Goal: Task Accomplishment & Management: Use online tool/utility

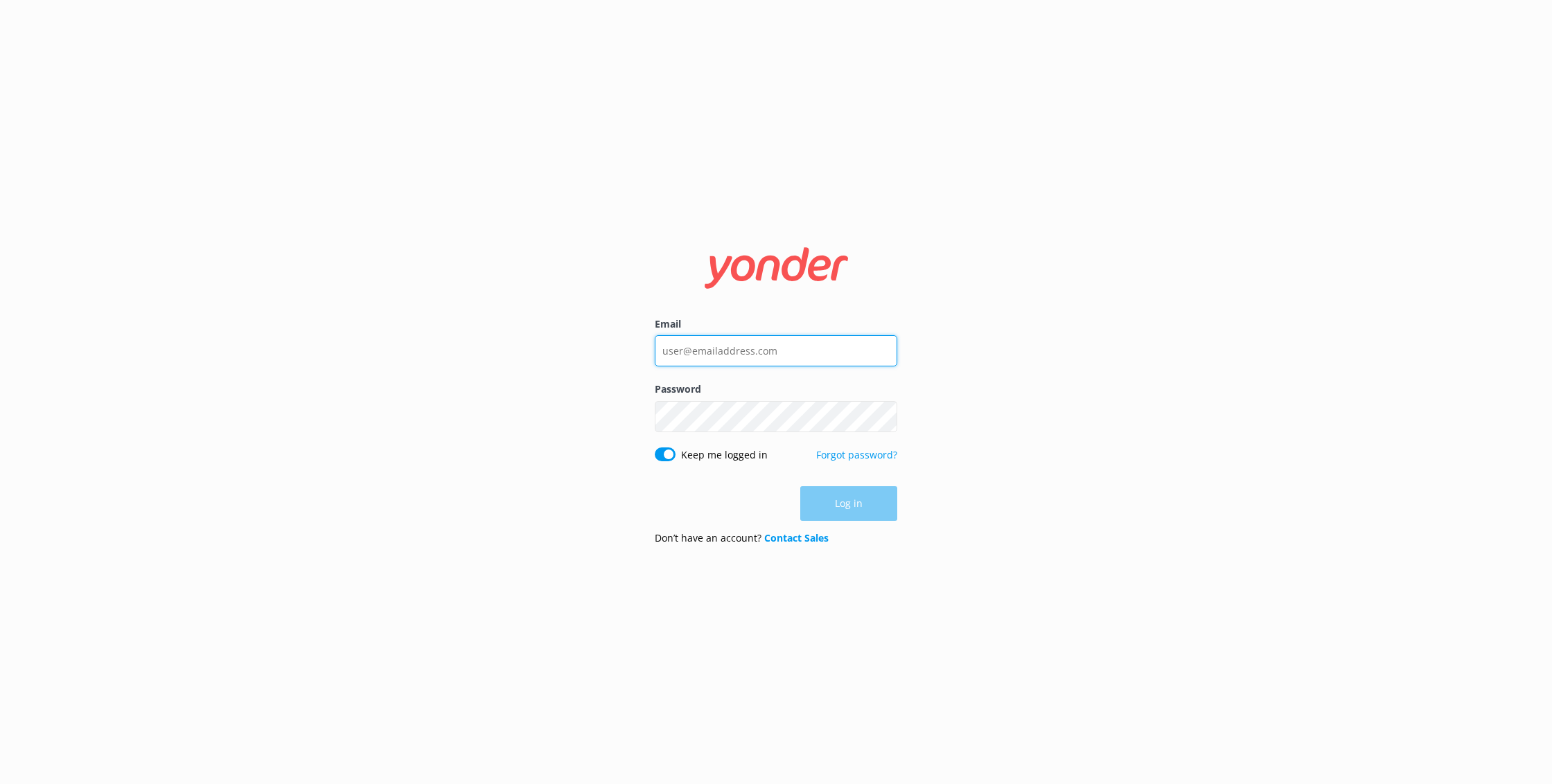
type input "[EMAIL_ADDRESS][DOMAIN_NAME]"
click at [879, 506] on button "Log in" at bounding box center [848, 504] width 97 height 34
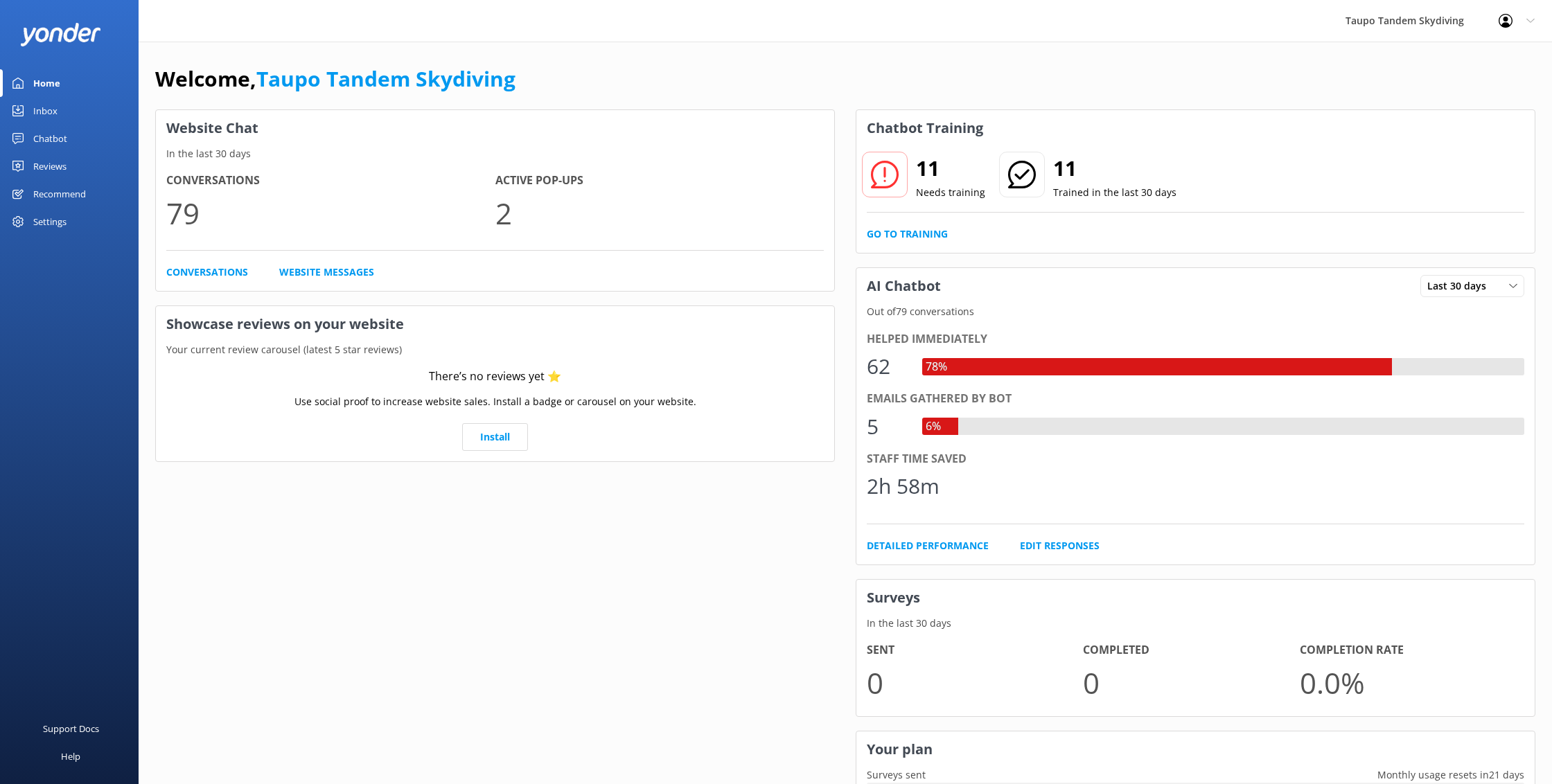
click at [41, 191] on div "Recommend" at bounding box center [59, 194] width 53 height 28
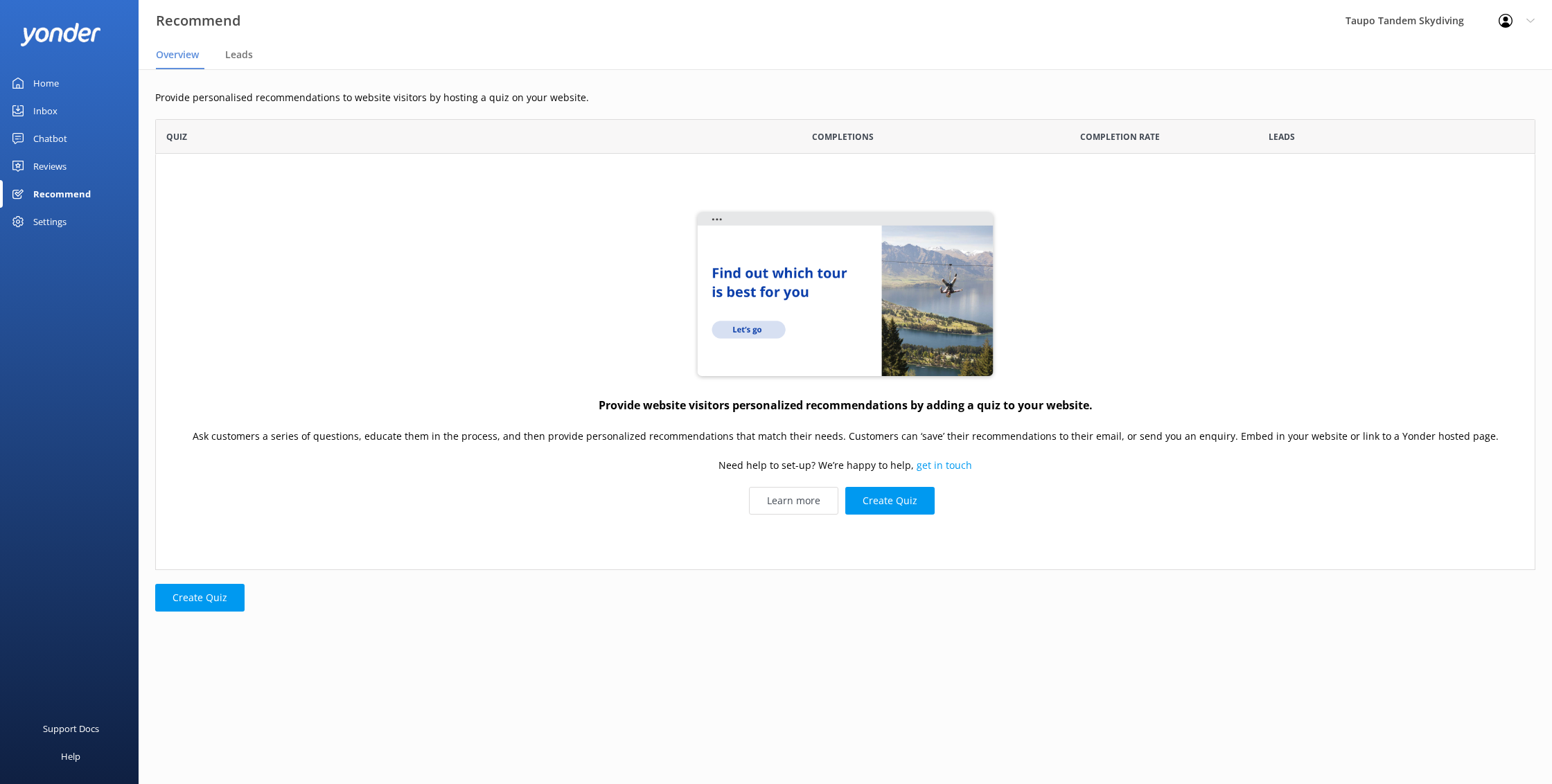
scroll to position [451, 1380]
click at [47, 140] on div "Chatbot" at bounding box center [50, 139] width 34 height 28
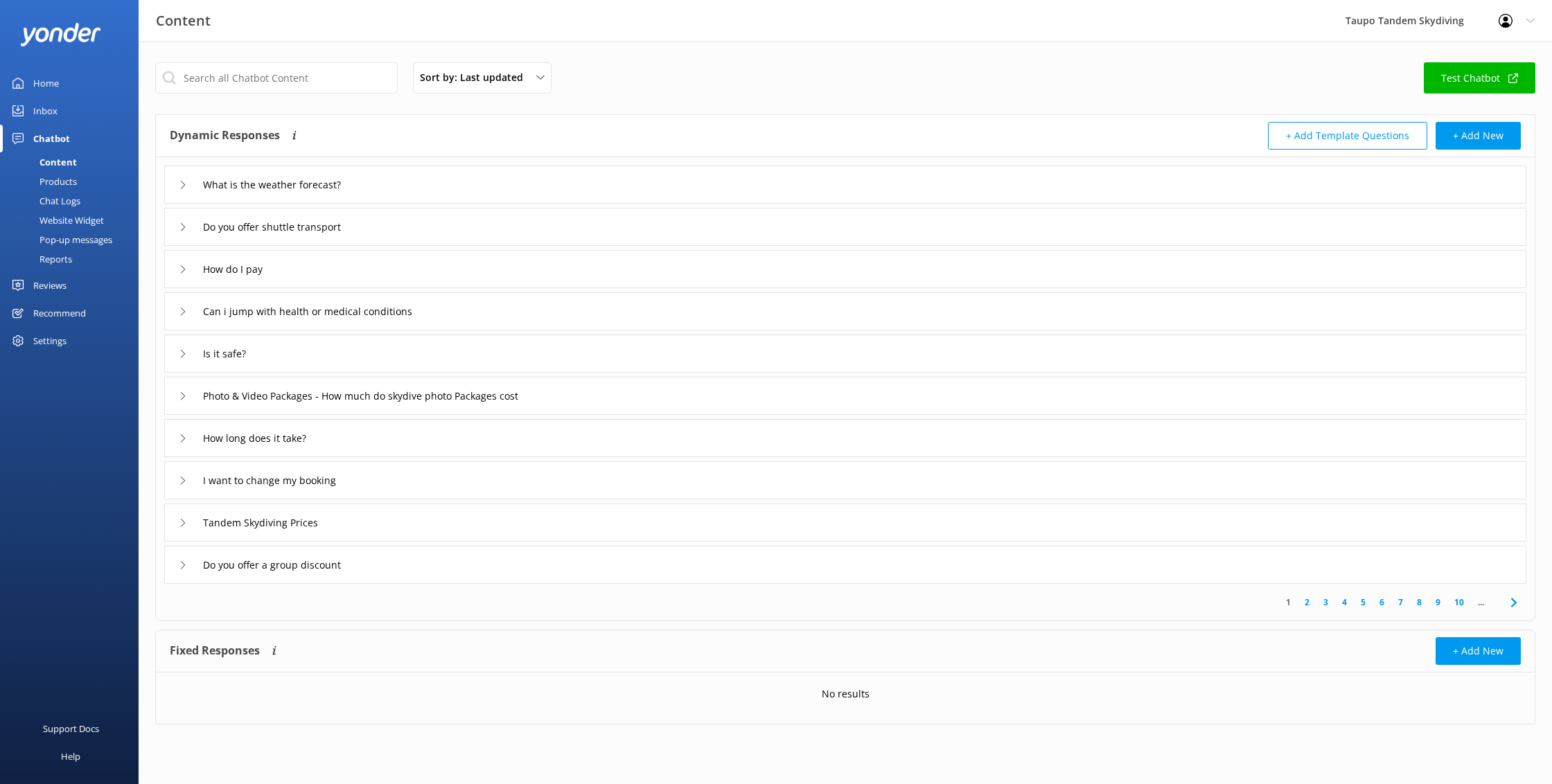
click at [57, 196] on div "Chat Logs" at bounding box center [44, 201] width 72 height 19
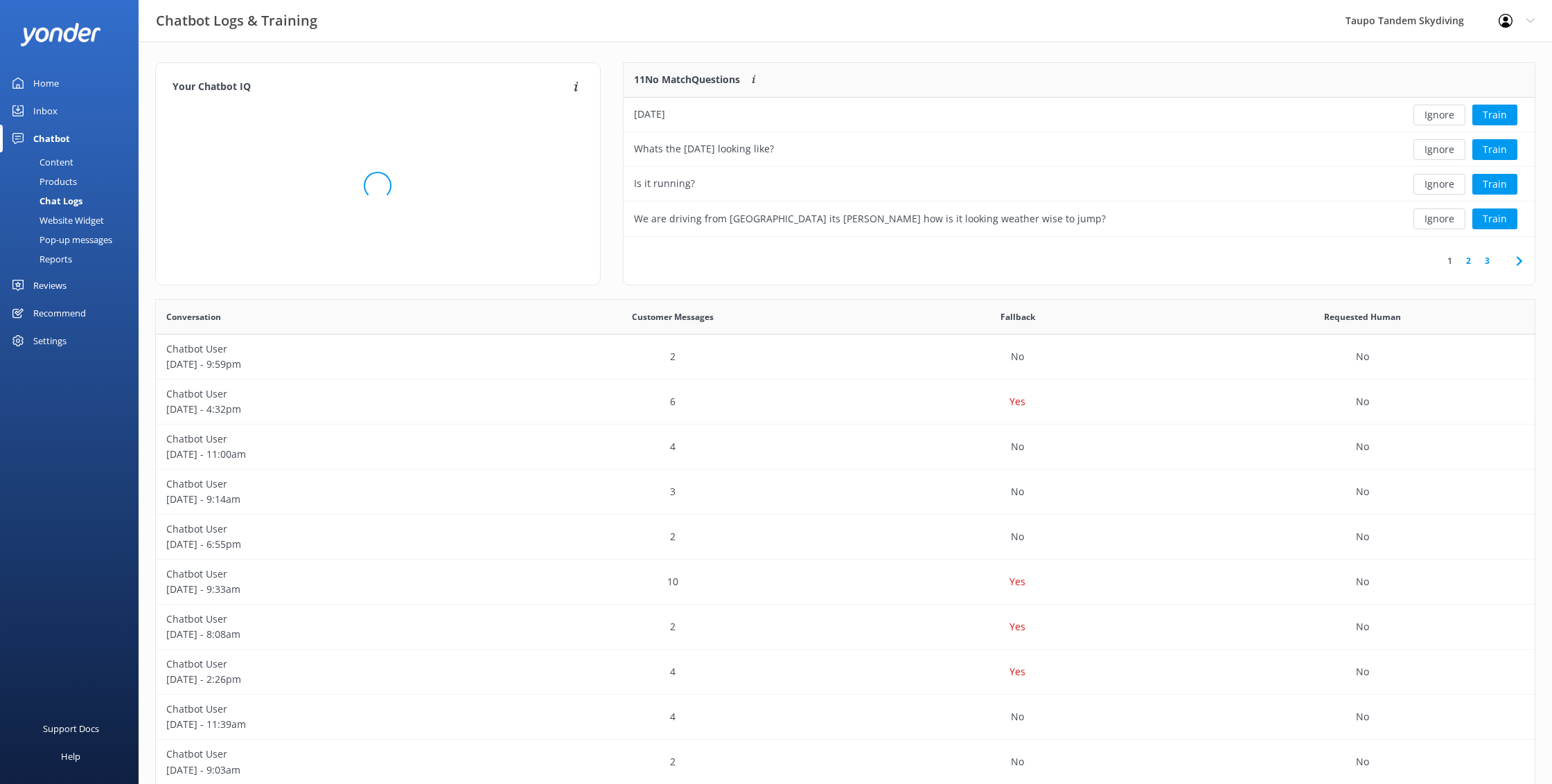
scroll to position [485, 1379]
click at [66, 238] on div "Pop-up messages" at bounding box center [60, 239] width 104 height 19
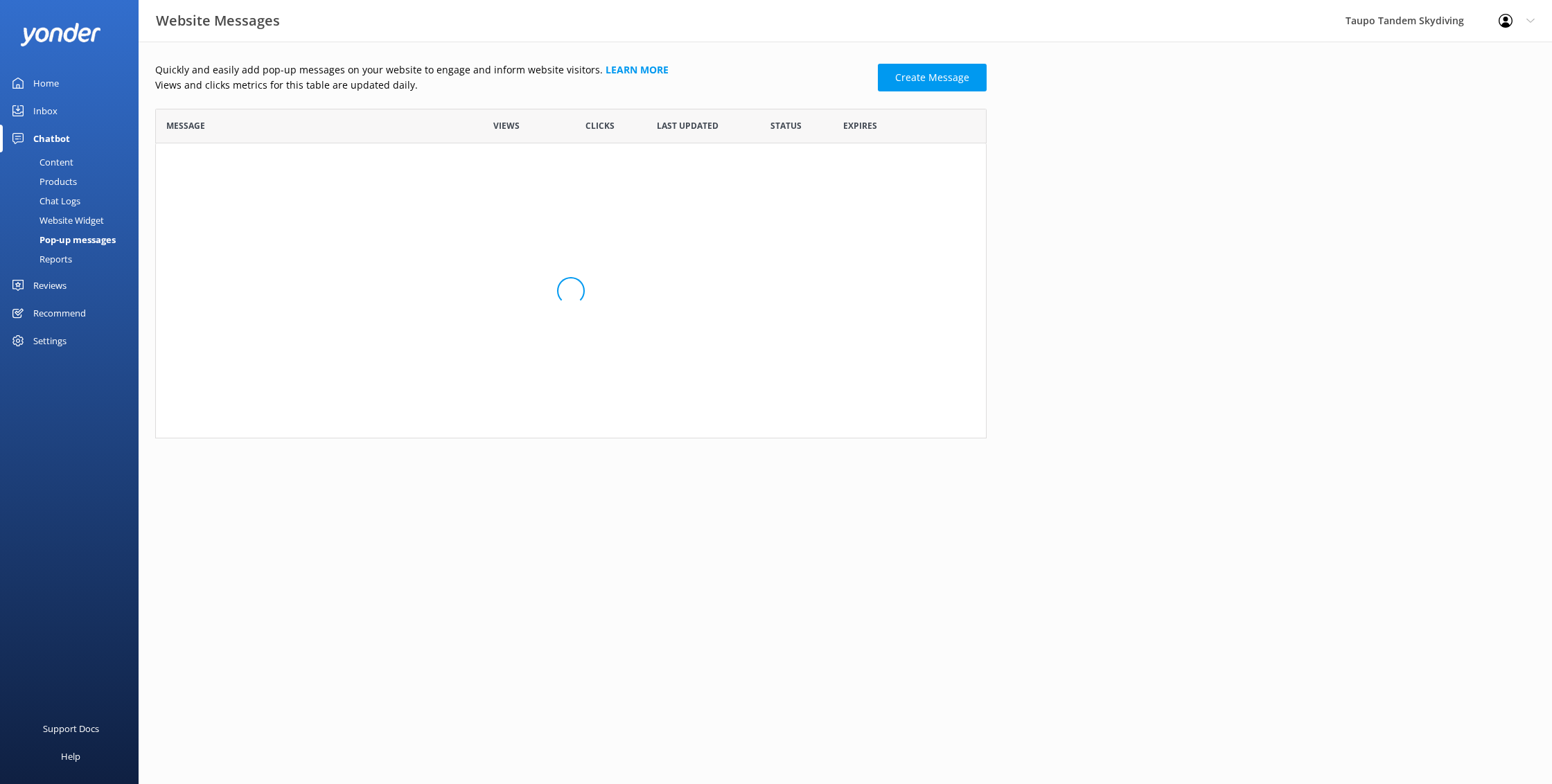
scroll to position [1, 1]
